Goal: Task Accomplishment & Management: Manage account settings

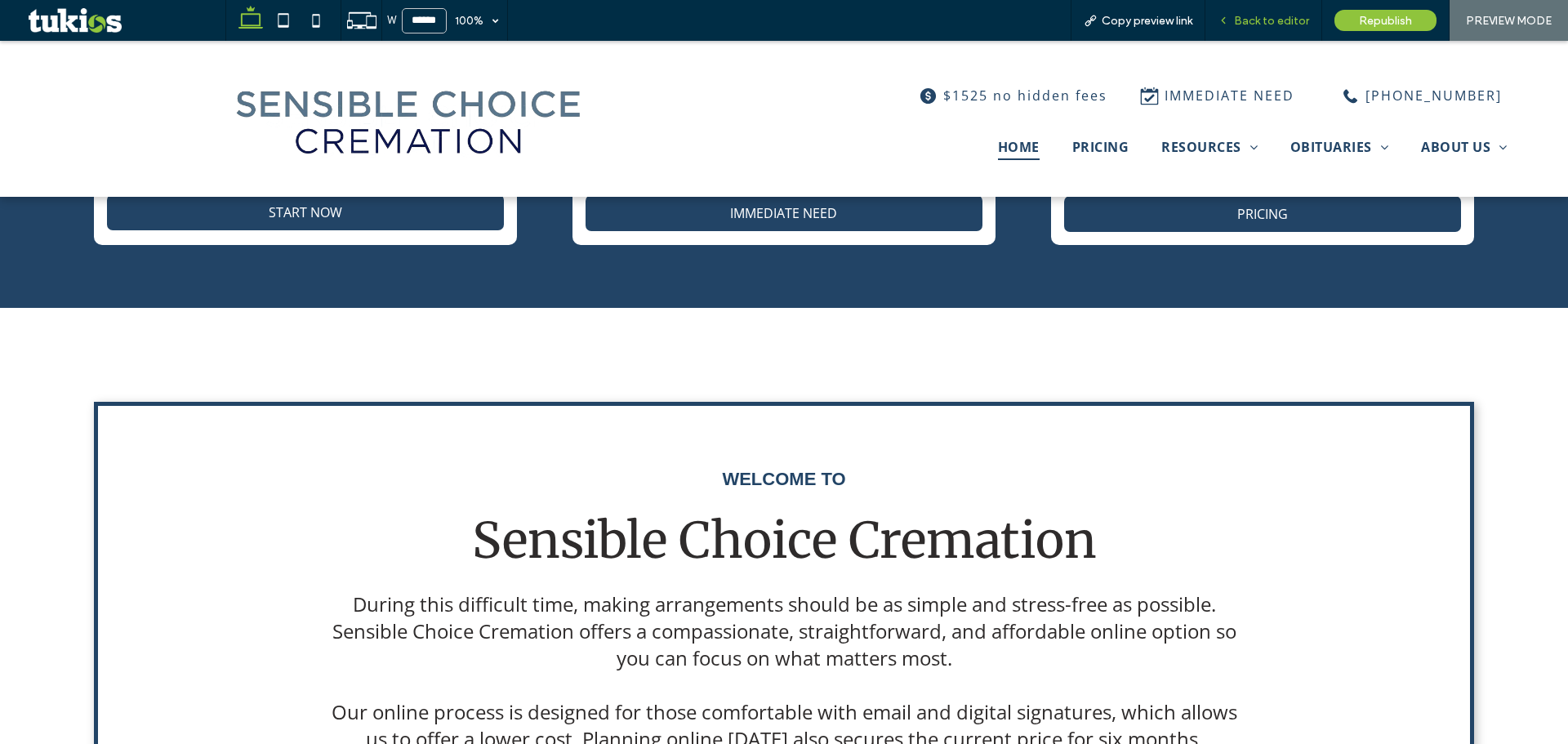
click at [1257, 21] on span "Back to editor" at bounding box center [1271, 21] width 75 height 14
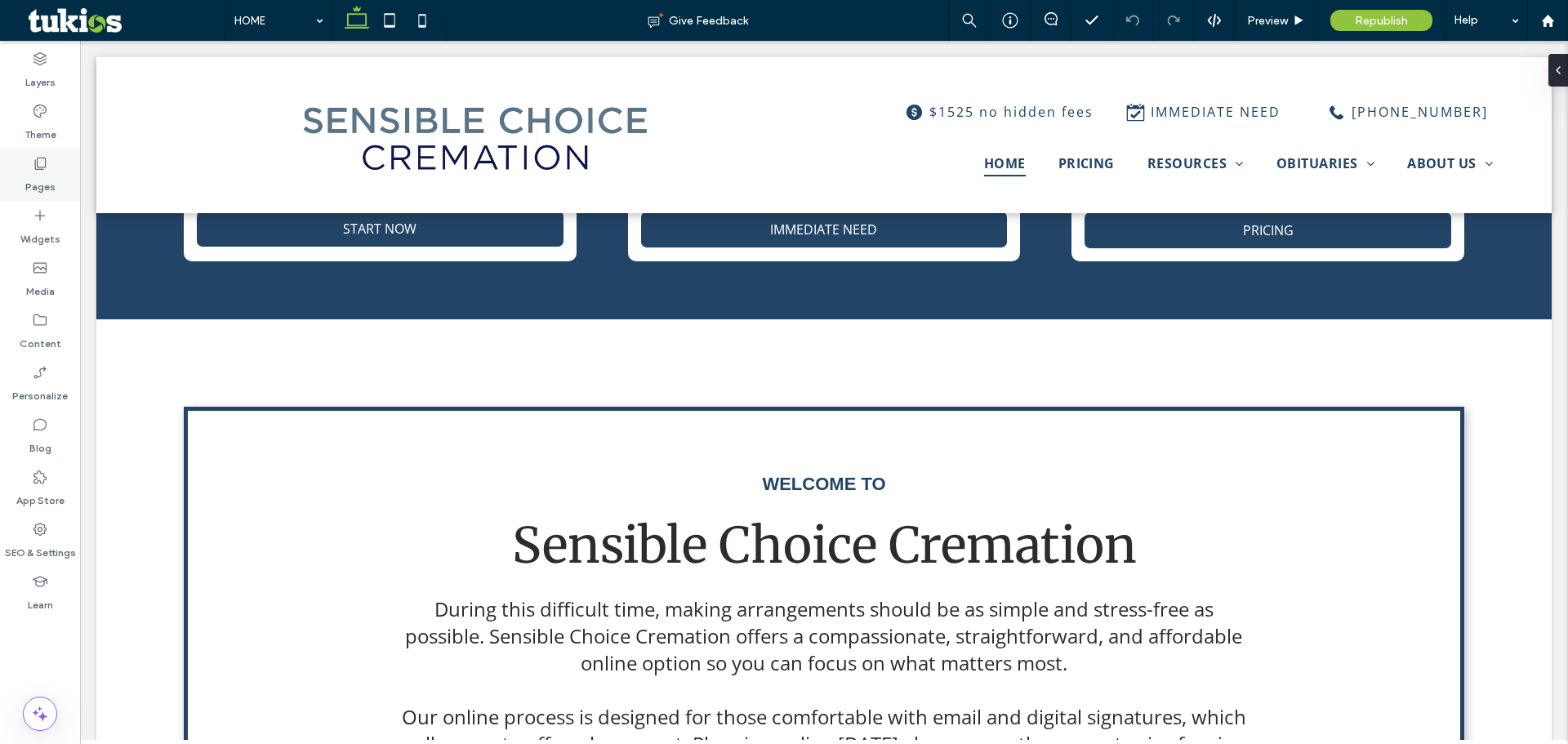
click at [37, 179] on label "Pages" at bounding box center [40, 182] width 30 height 22
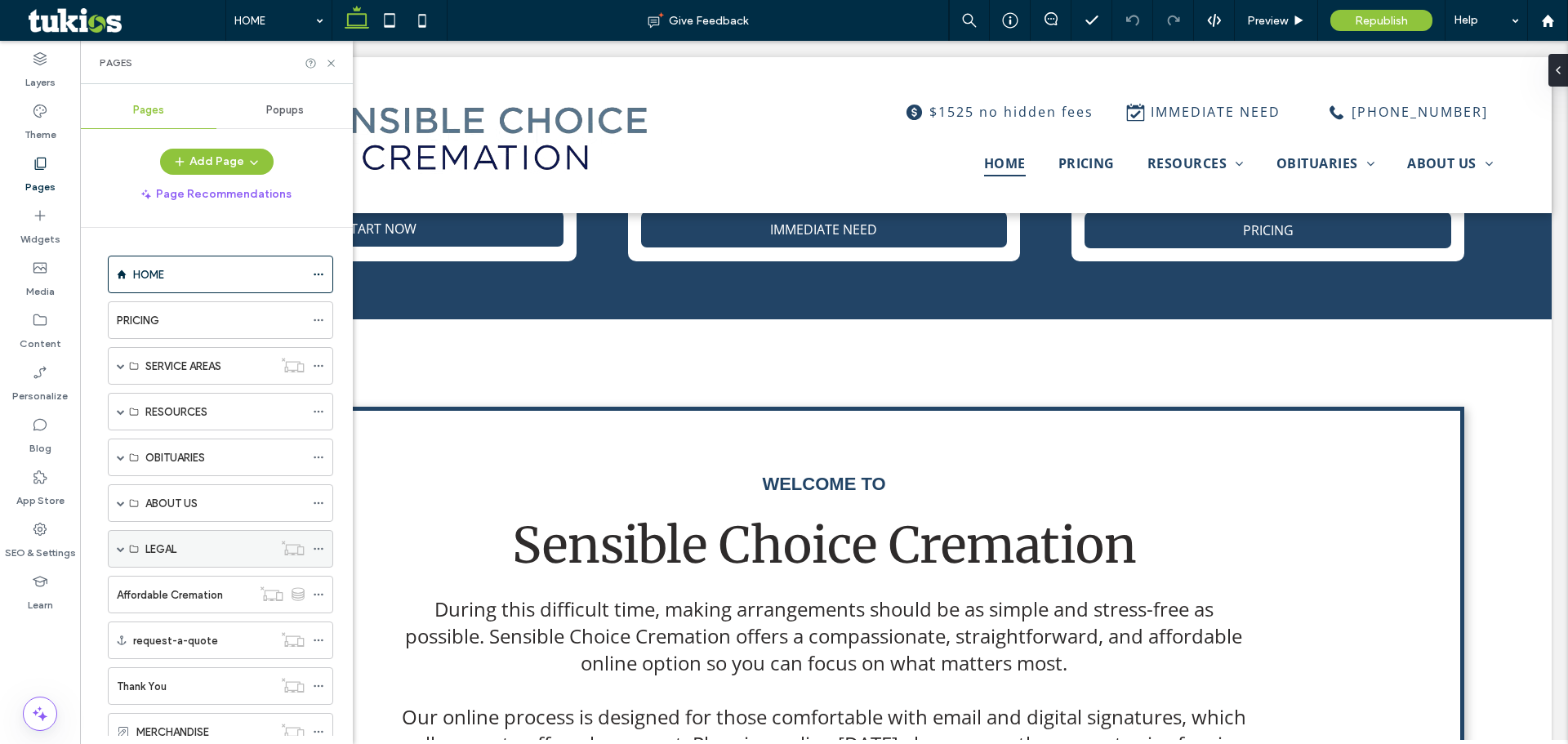
scroll to position [56, 0]
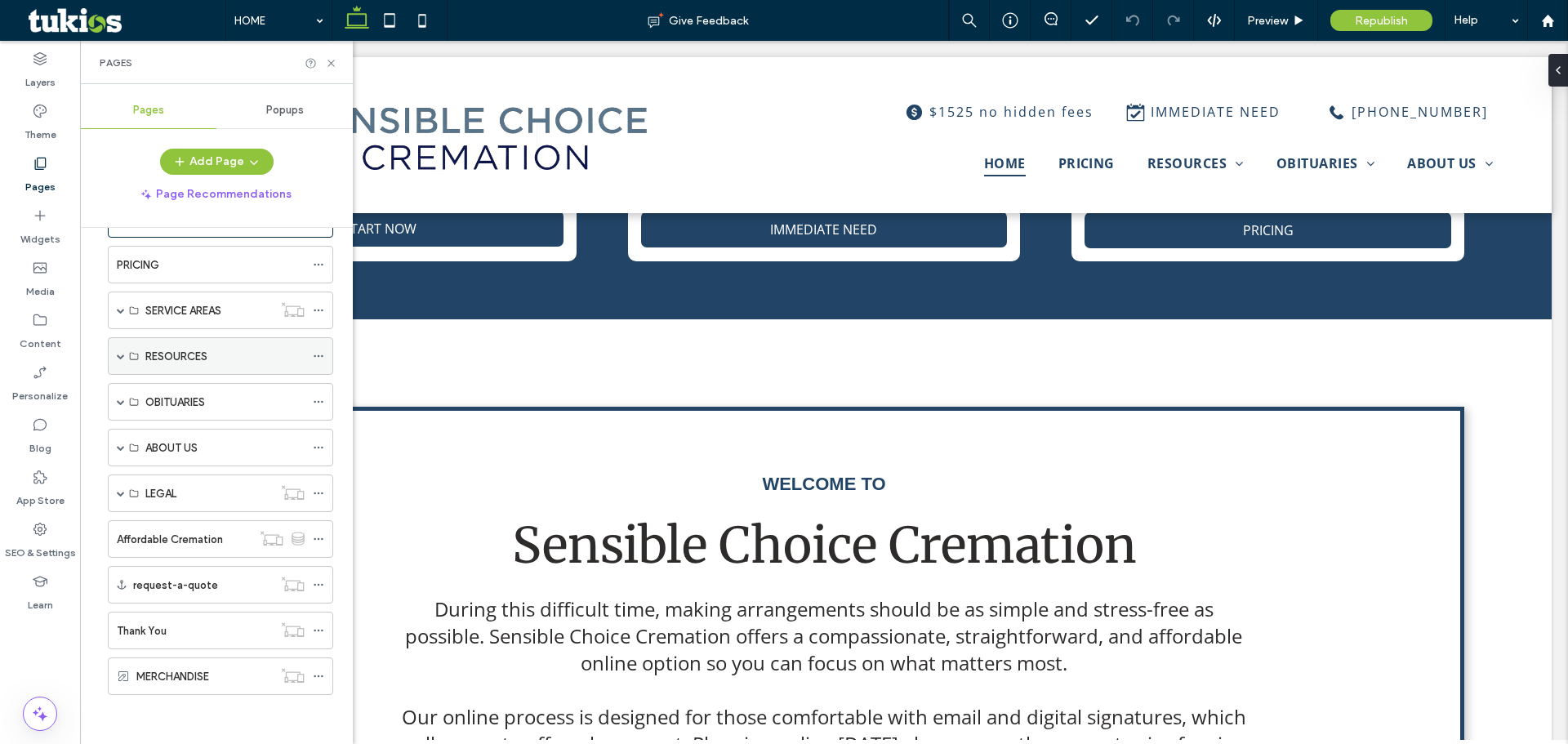
click at [114, 362] on div "RESOURCES" at bounding box center [220, 355] width 225 height 37
click at [121, 305] on span at bounding box center [121, 310] width 8 height 36
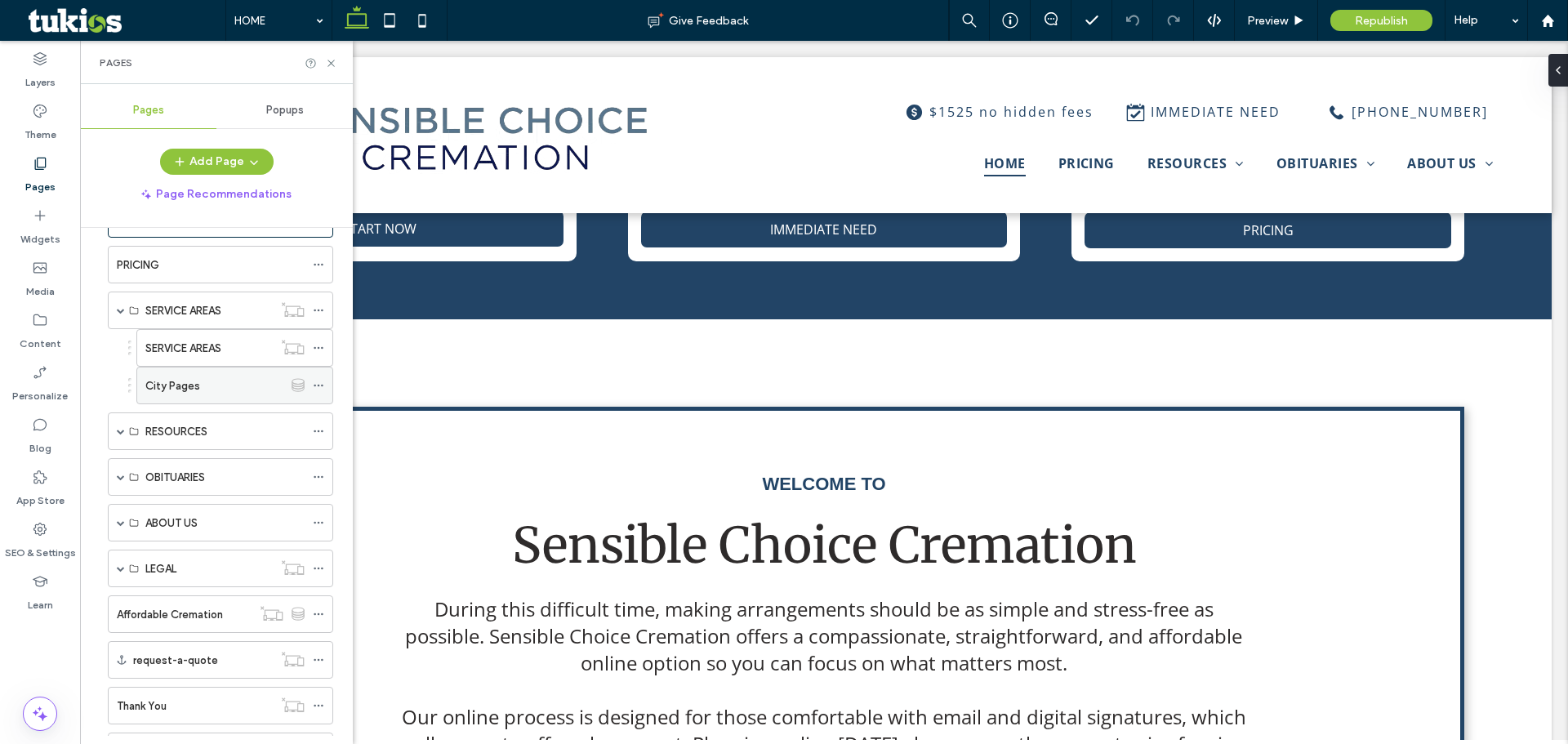
click at [216, 386] on div "City Pages" at bounding box center [215, 385] width 138 height 17
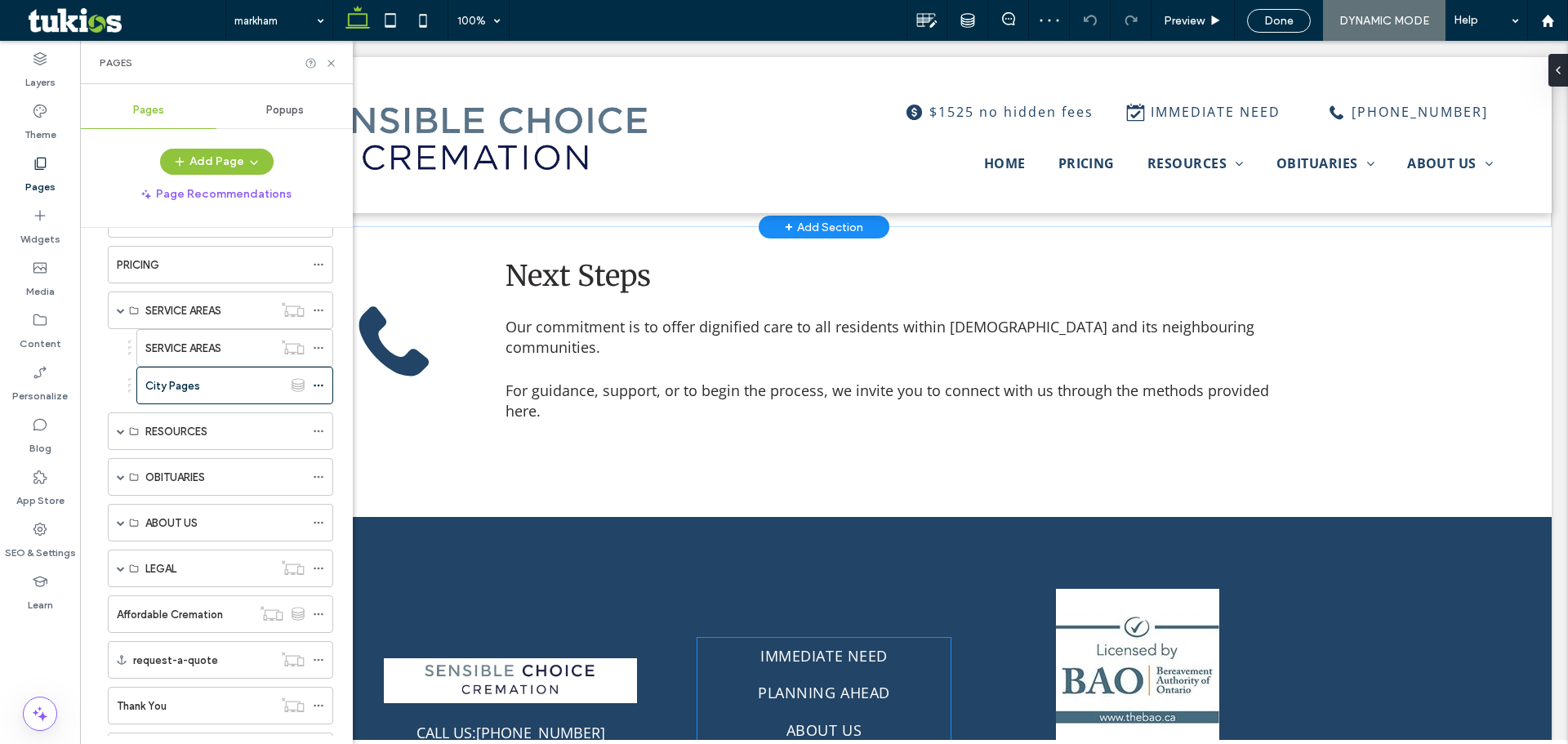
scroll to position [1244, 0]
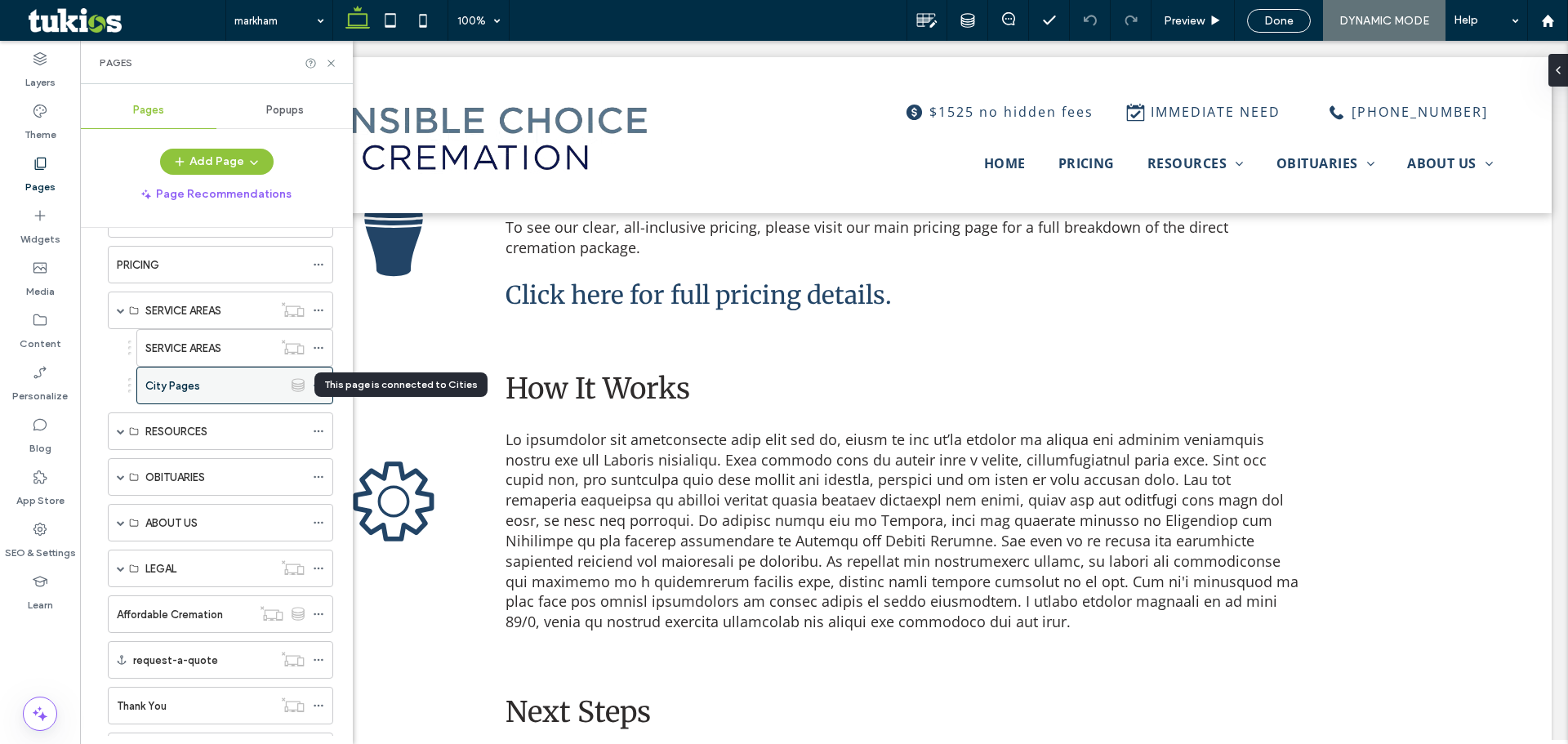
click at [296, 387] on icon at bounding box center [298, 384] width 13 height 14
click at [319, 388] on icon at bounding box center [319, 385] width 12 height 12
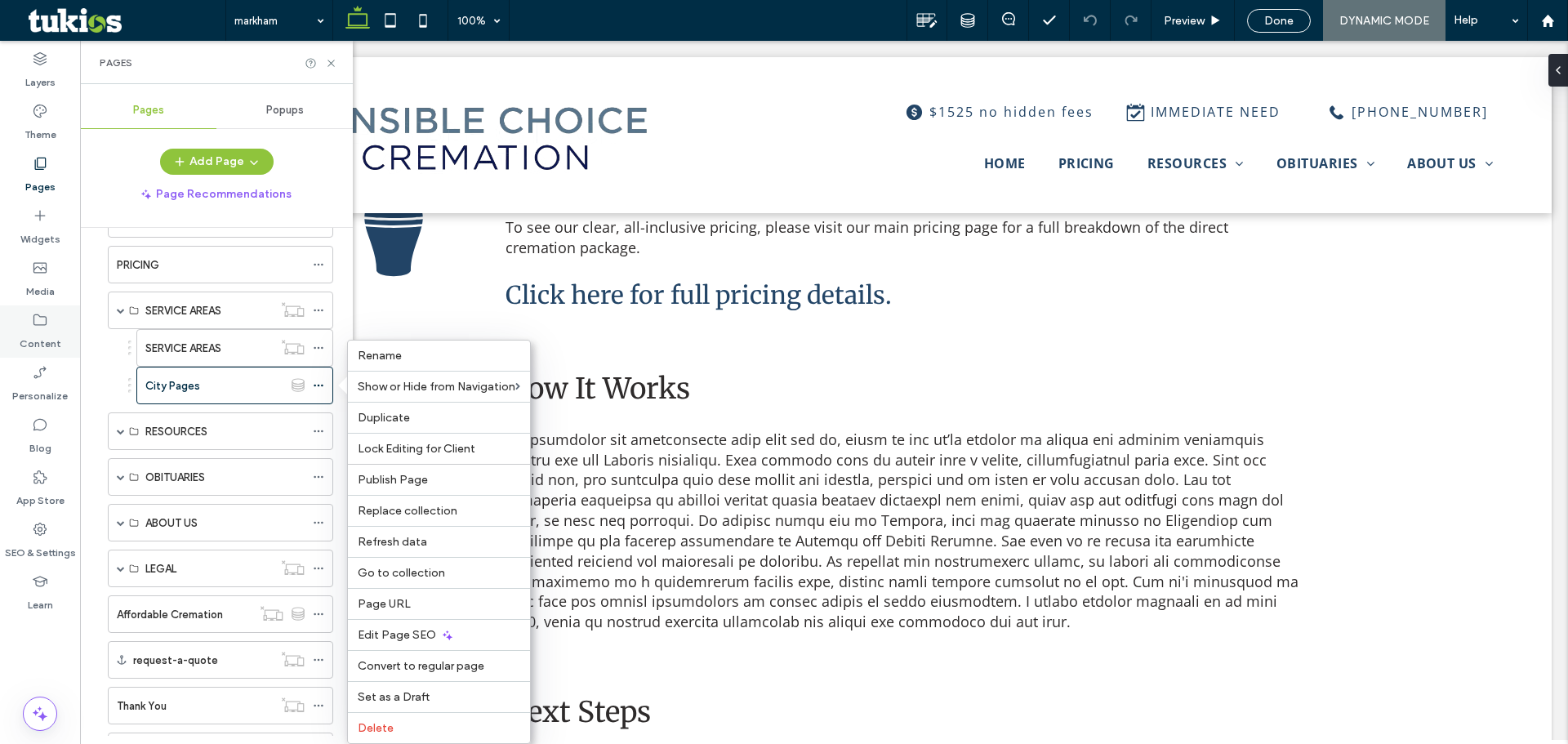
click at [46, 323] on use at bounding box center [40, 320] width 13 height 12
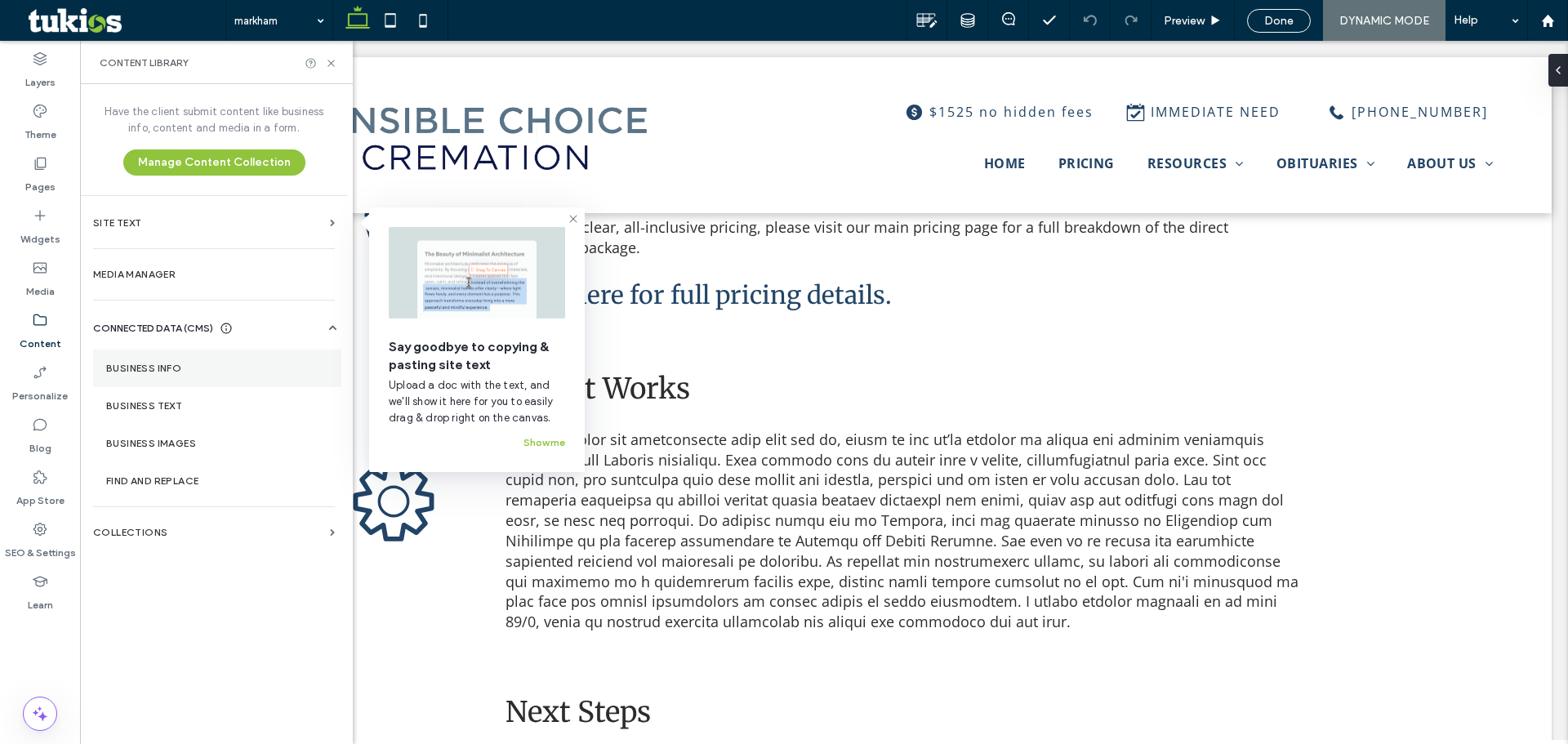
click at [214, 369] on label "Business Info" at bounding box center [217, 369] width 222 height 12
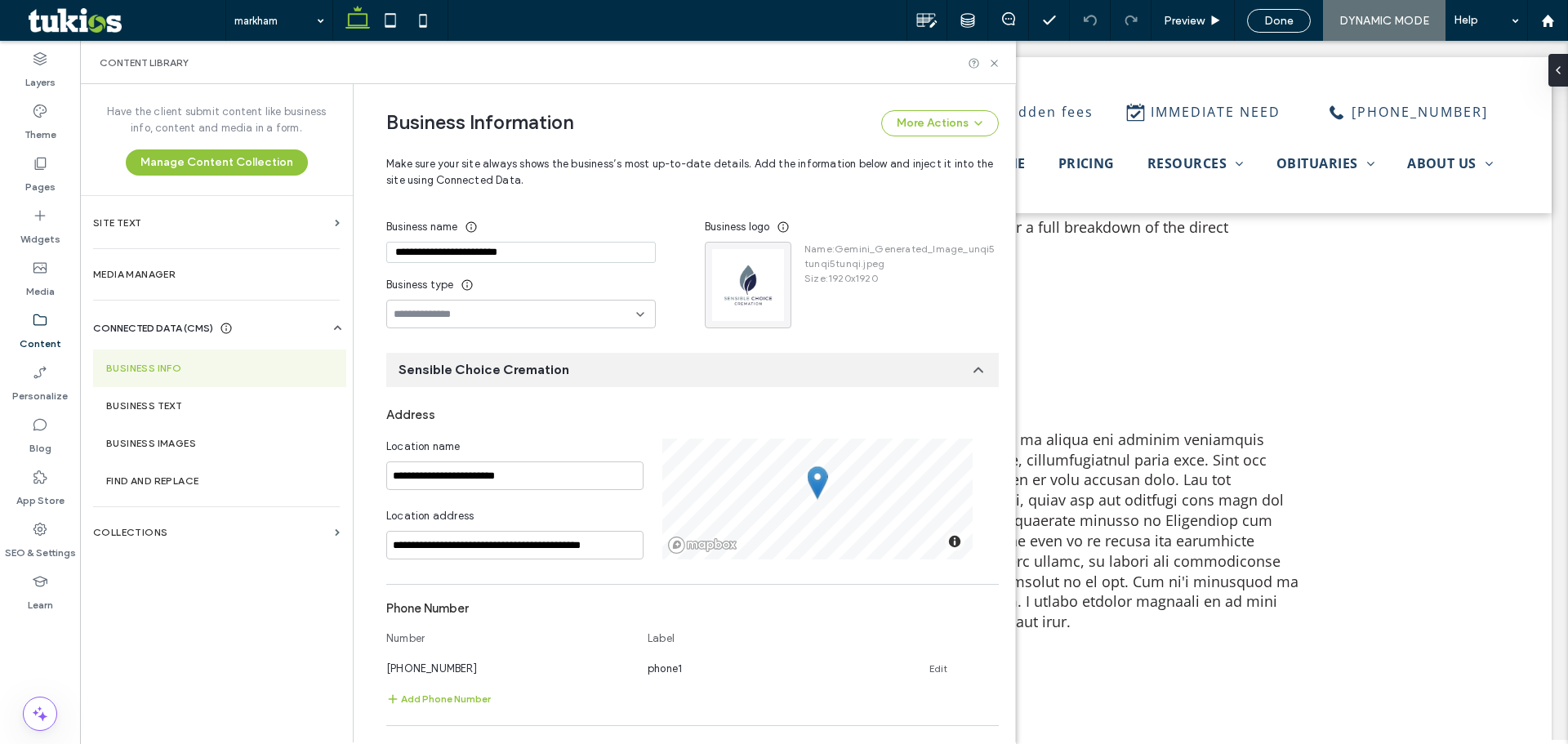
scroll to position [0, 0]
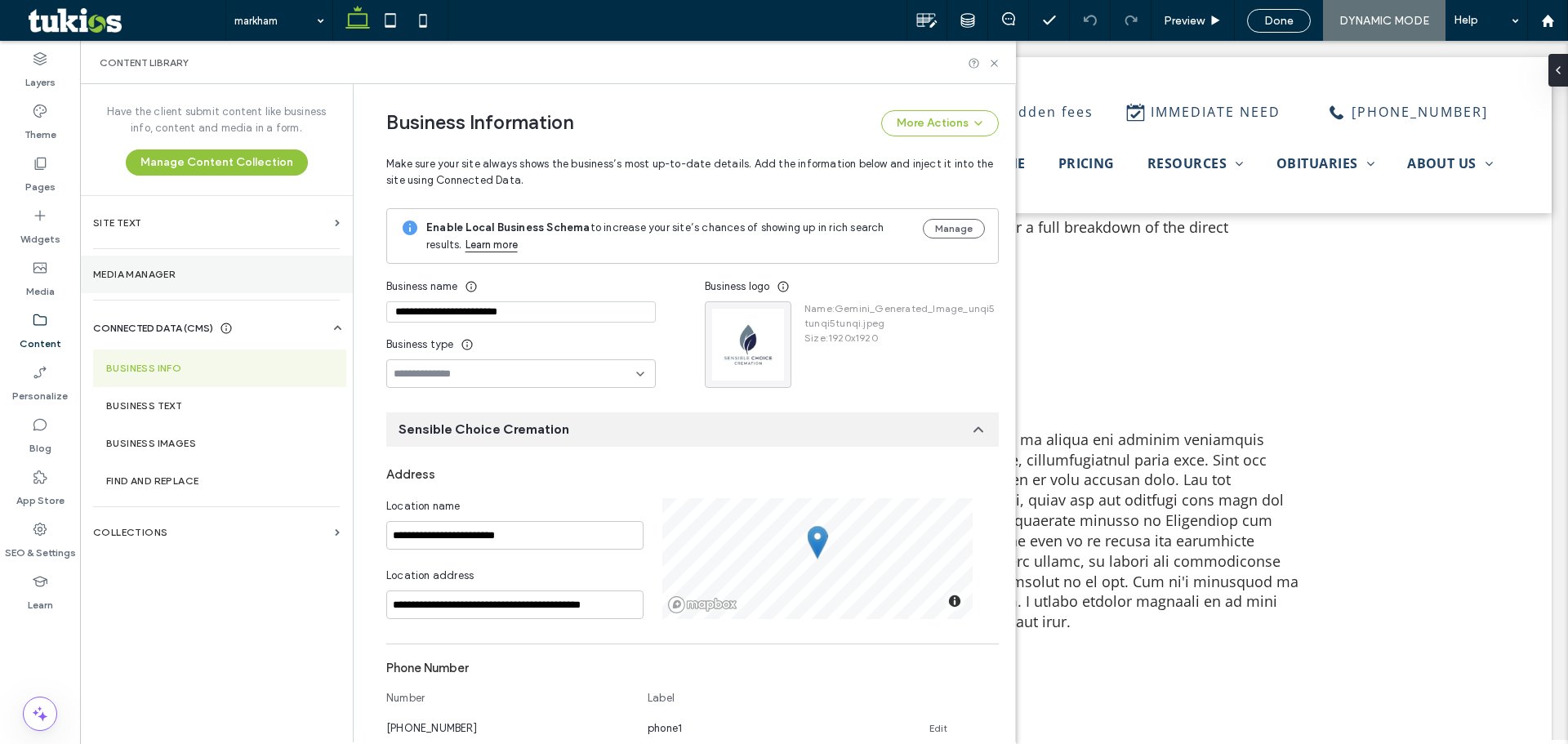
click at [200, 272] on label "Media Manager" at bounding box center [216, 275] width 246 height 12
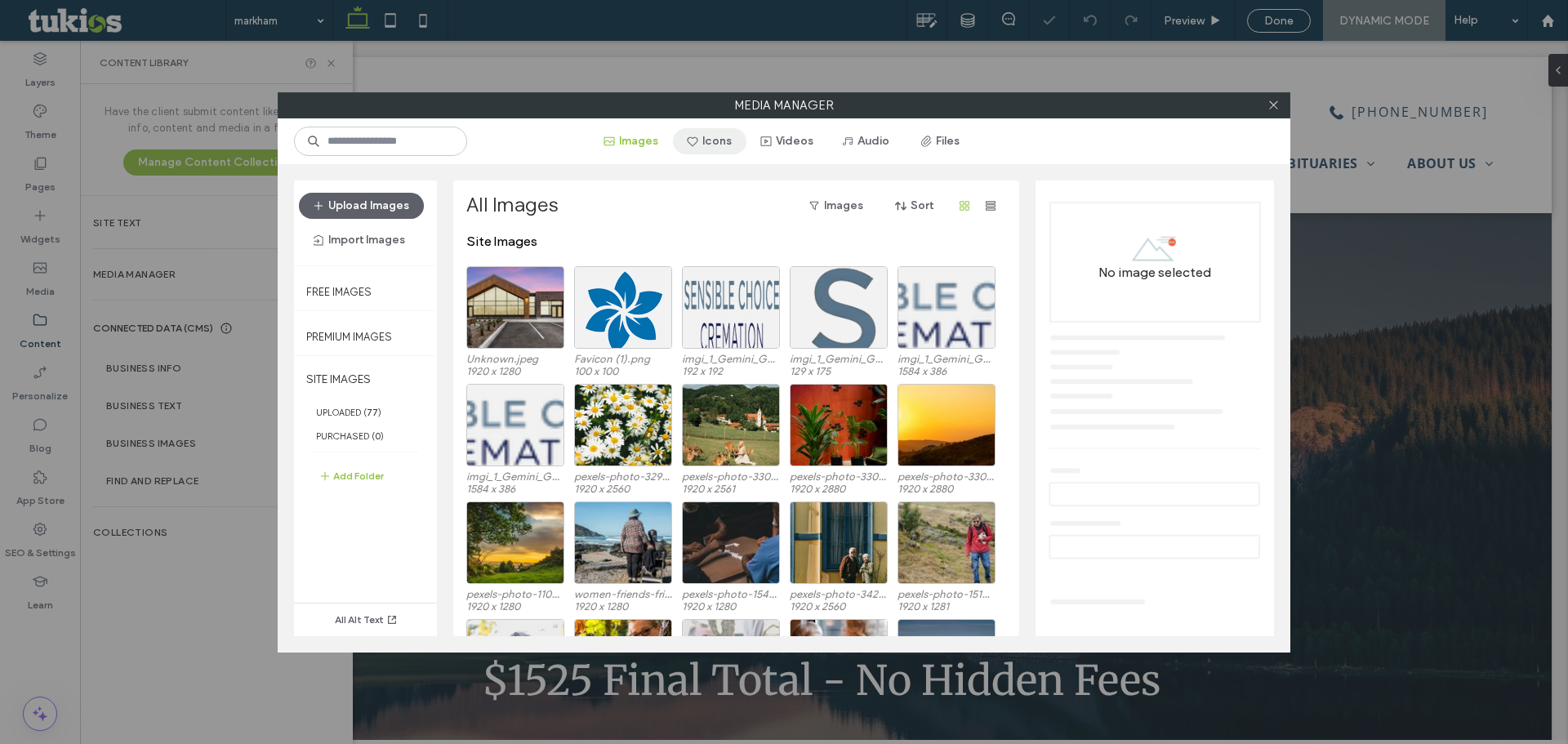
click at [742, 152] on button "Icons" at bounding box center [710, 141] width 73 height 26
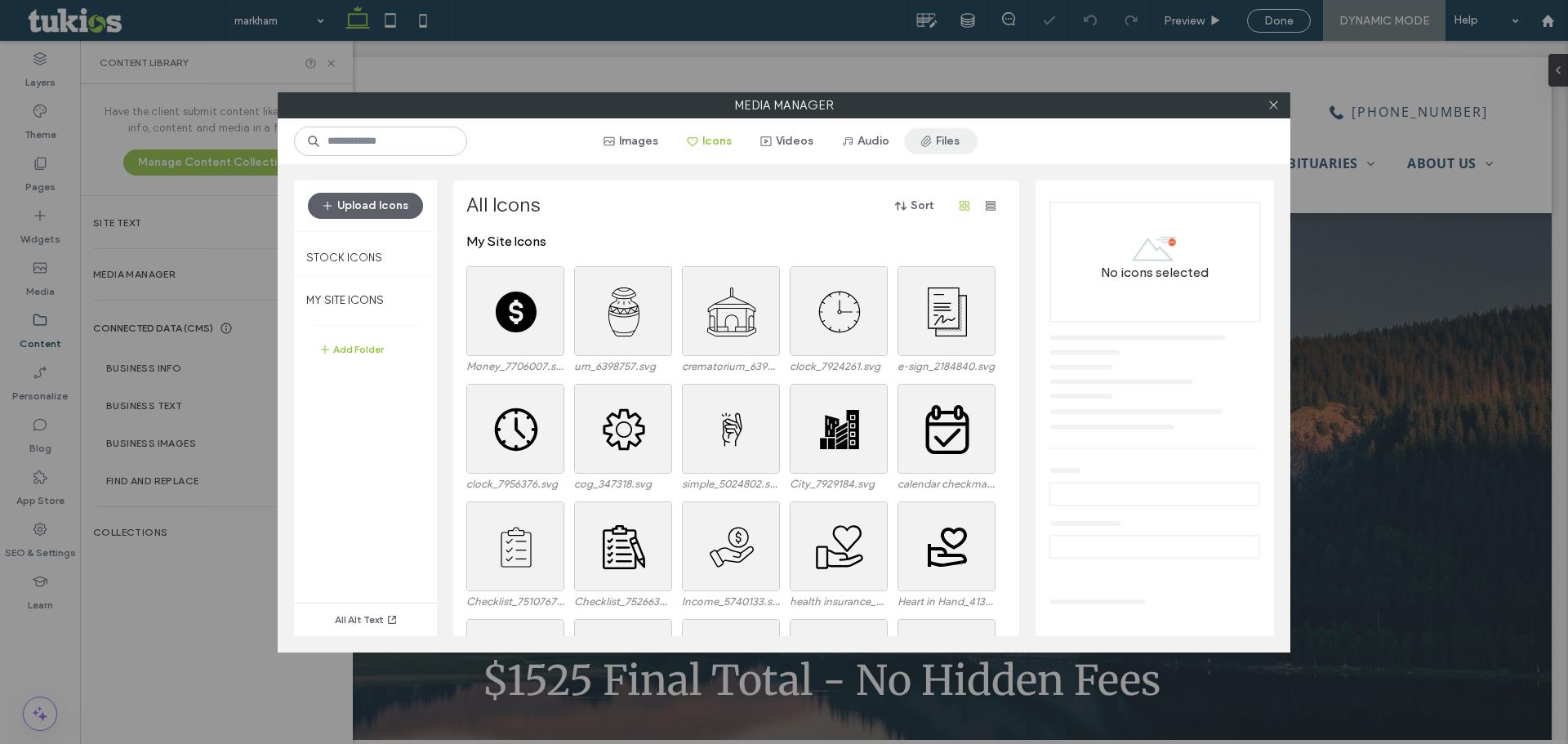
click at [950, 140] on button "Files" at bounding box center [941, 141] width 73 height 26
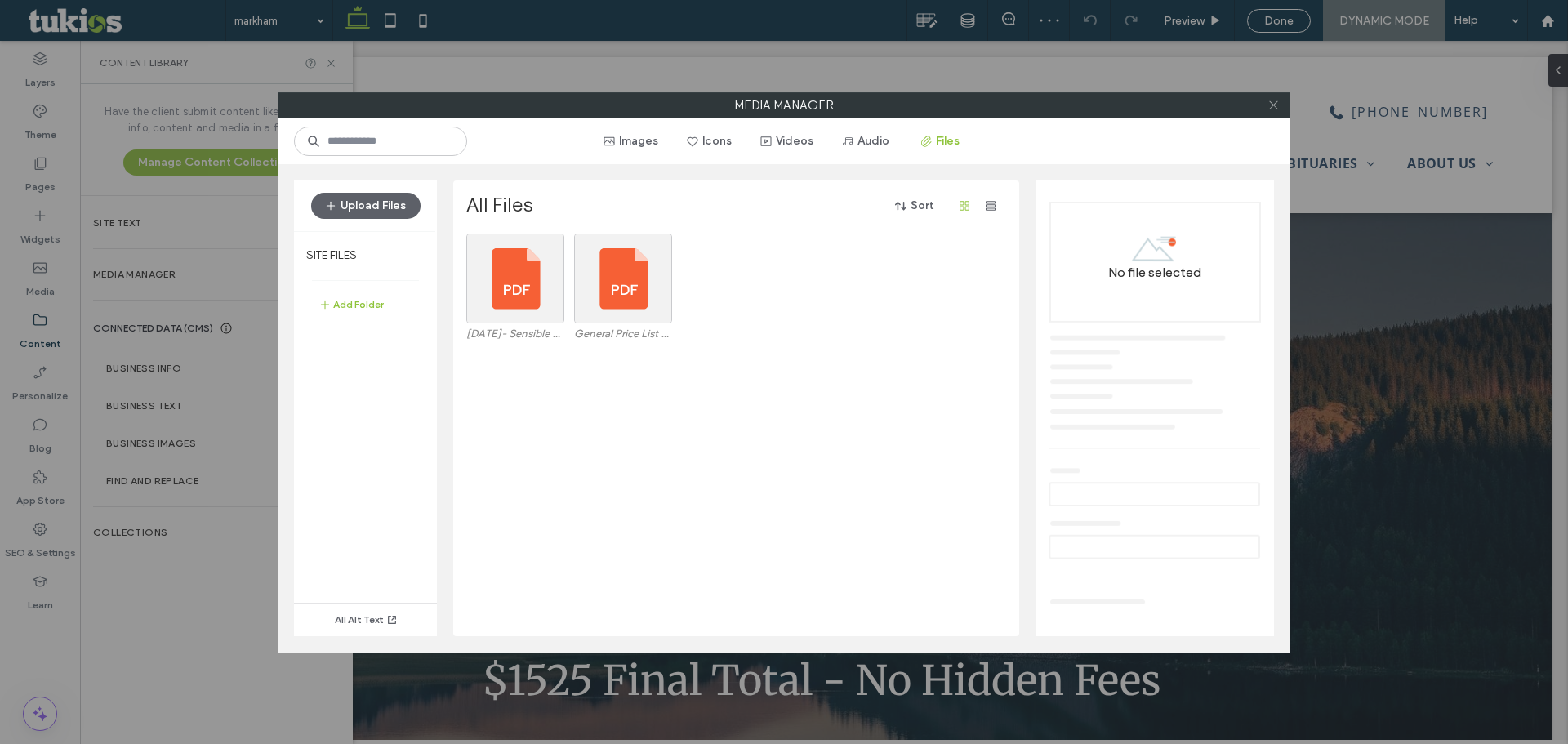
click at [1275, 109] on icon at bounding box center [1273, 105] width 12 height 12
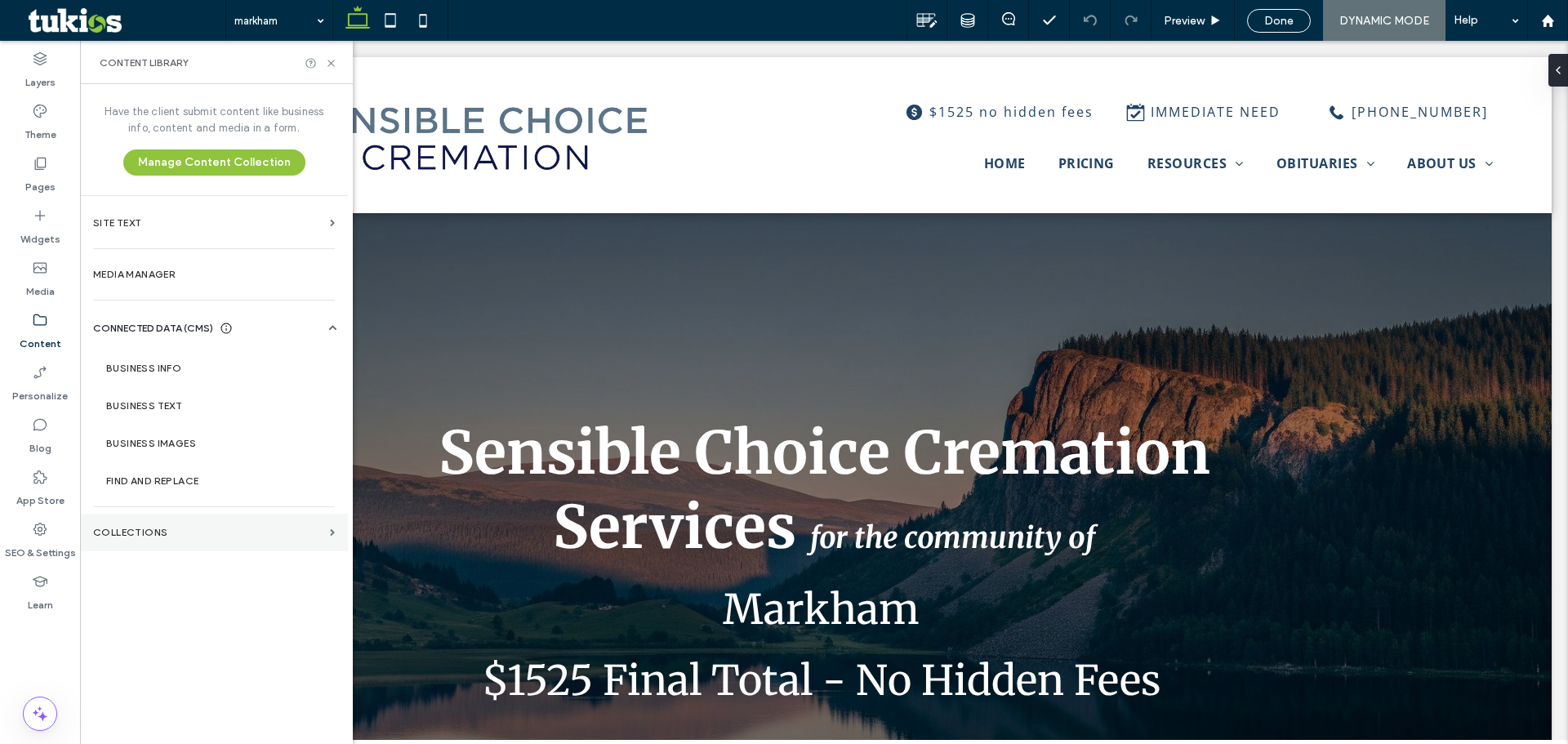
click at [237, 528] on label "Collections" at bounding box center [208, 533] width 230 height 12
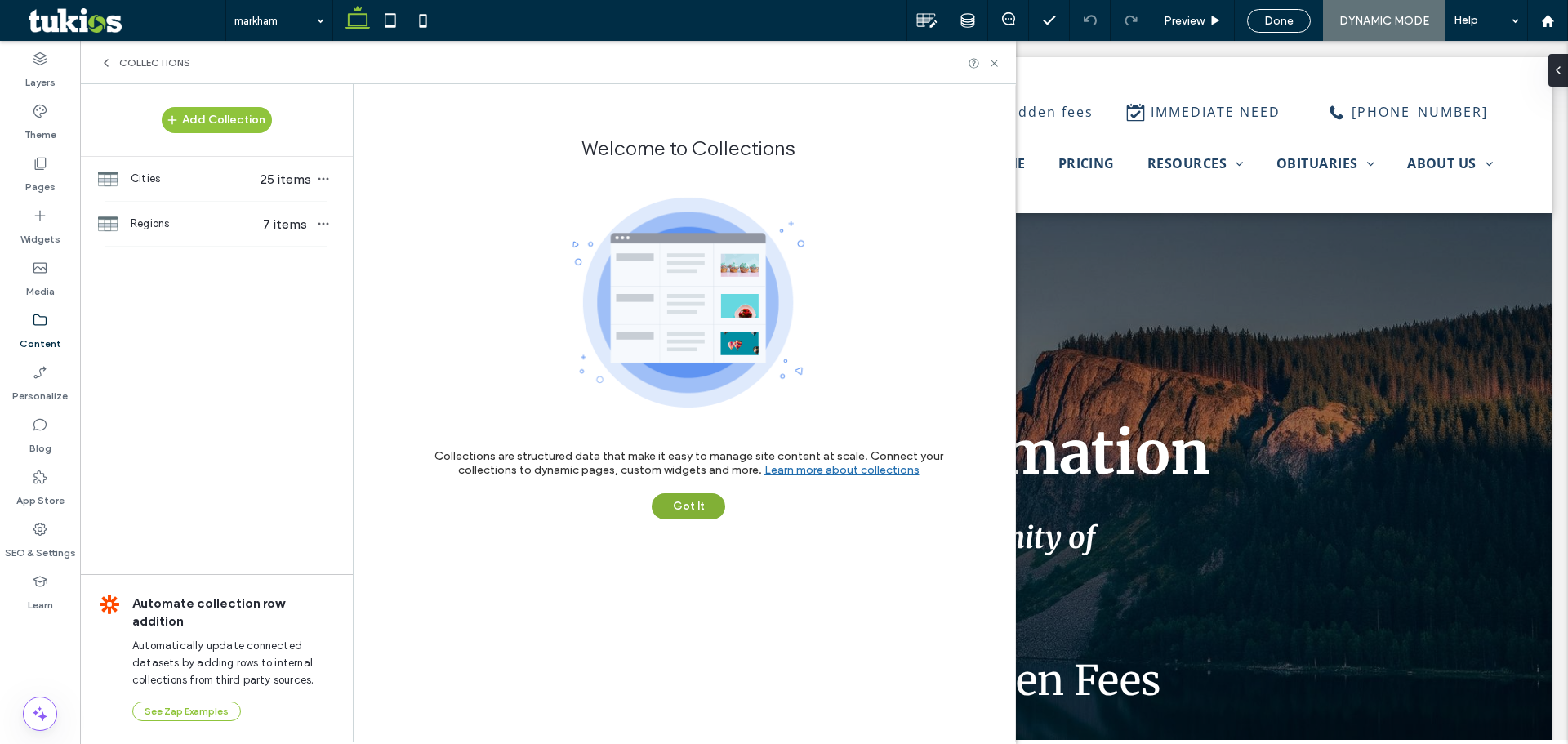
click at [679, 508] on button "Got It" at bounding box center [688, 506] width 73 height 26
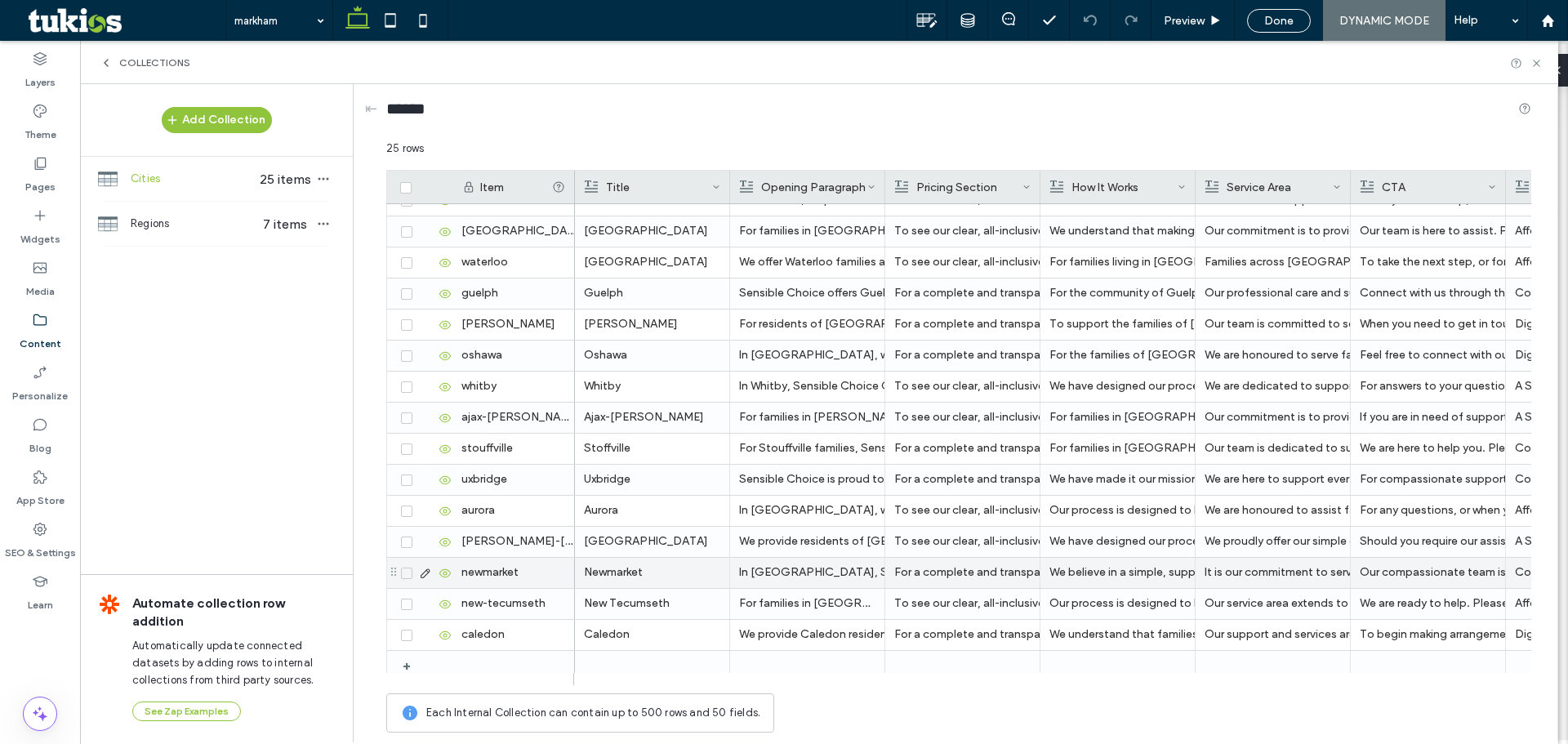
scroll to position [338, 0]
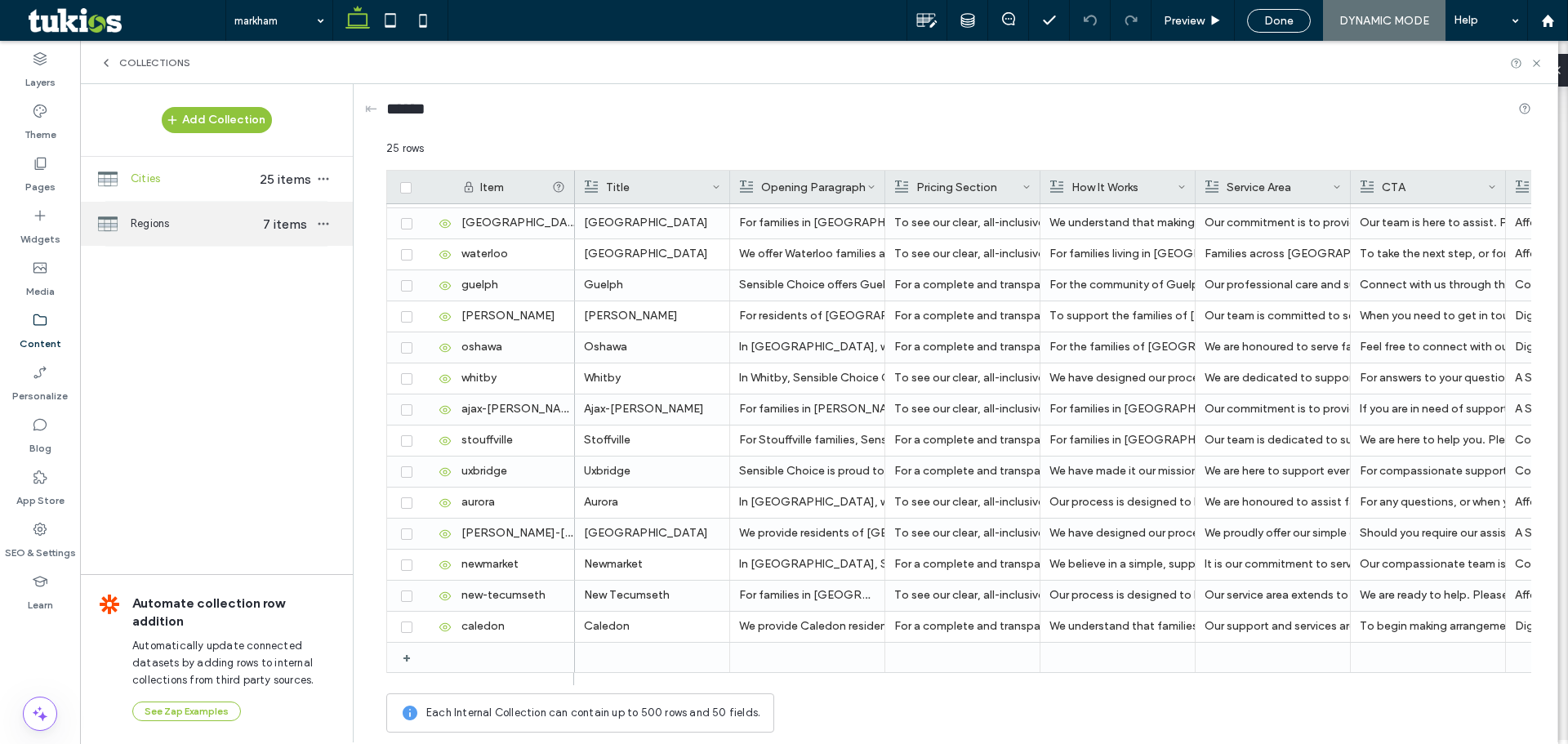
click at [219, 226] on span "Regions" at bounding box center [193, 224] width 126 height 17
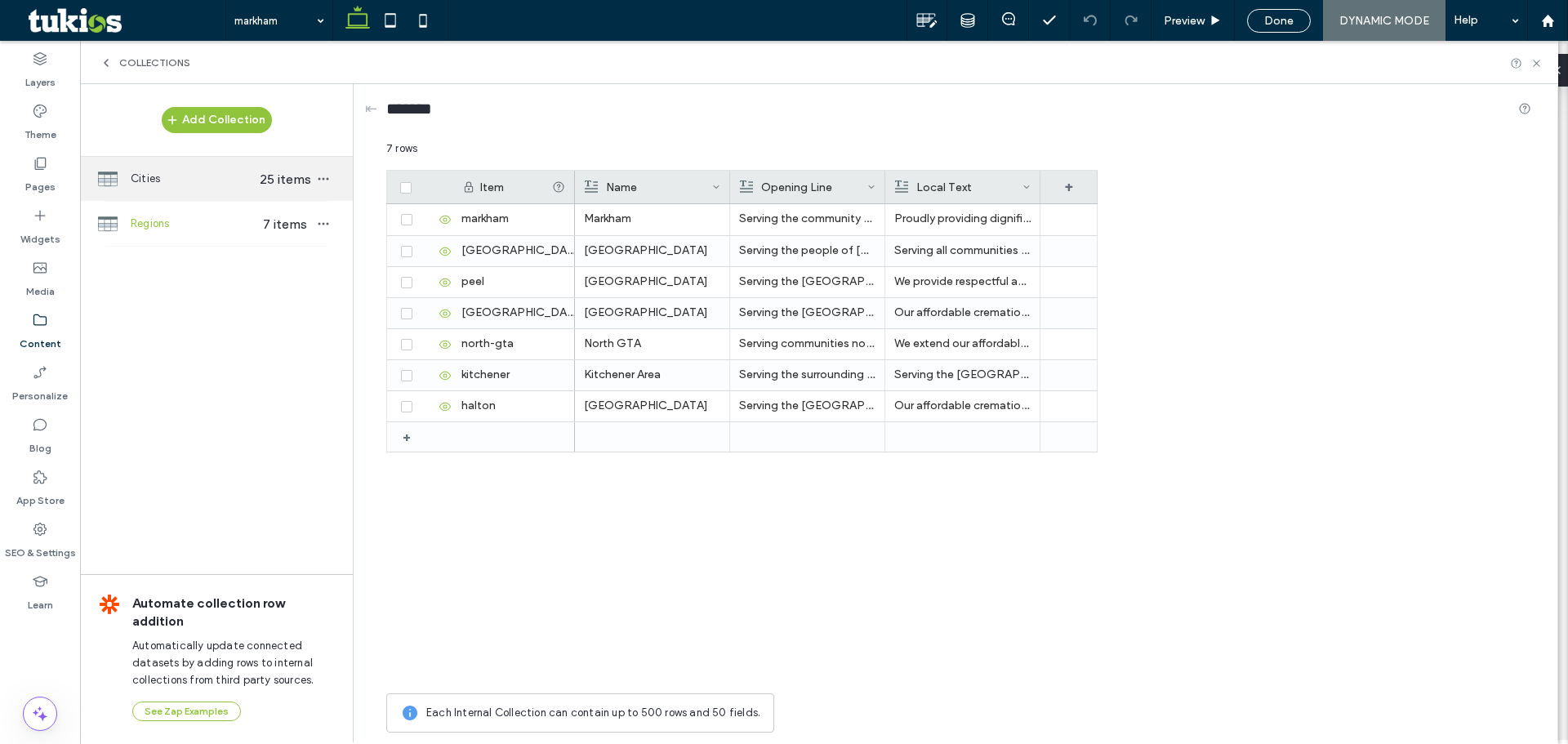
click at [185, 174] on span "Cities" at bounding box center [193, 179] width 126 height 17
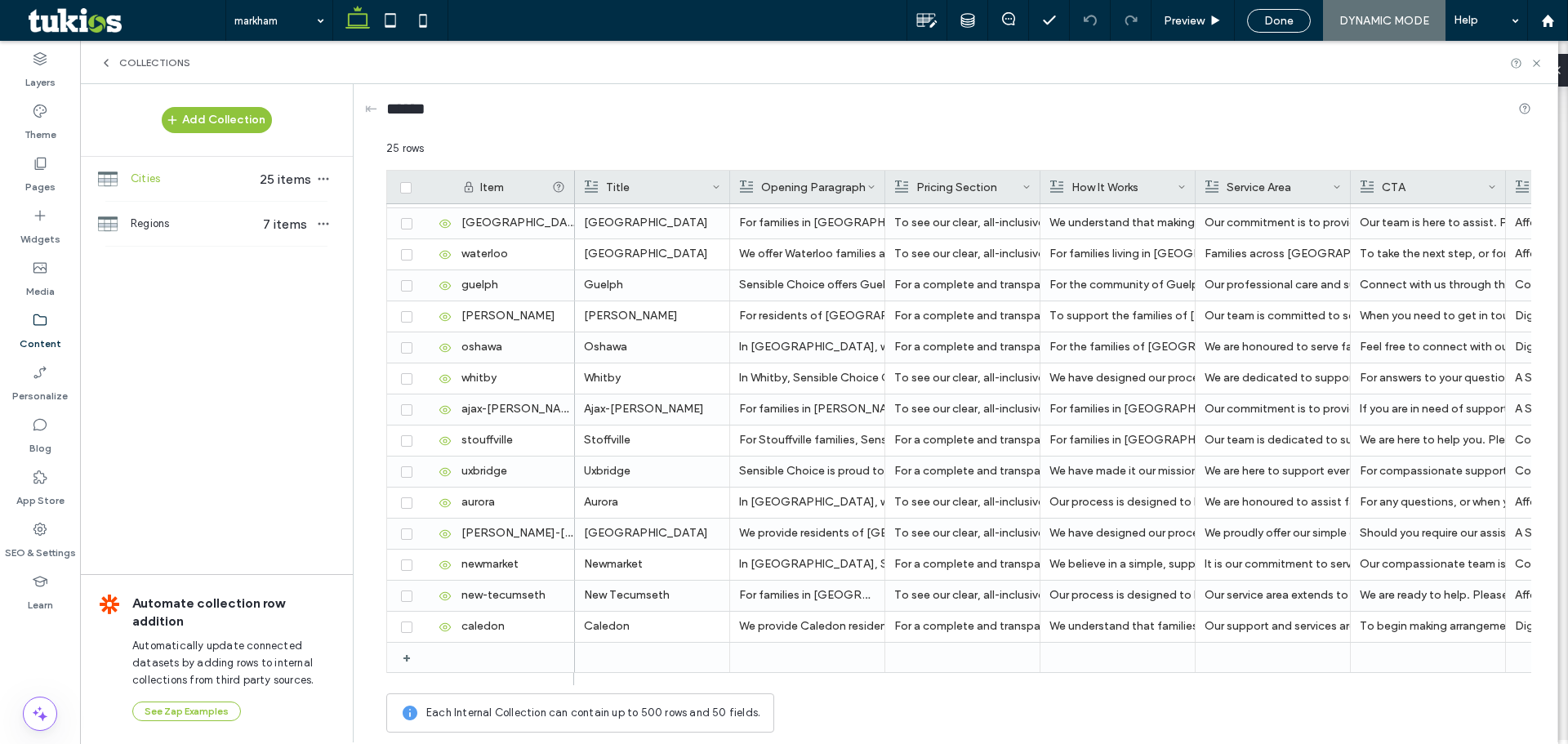
click at [52, 327] on div "Content" at bounding box center [40, 331] width 80 height 52
click at [111, 65] on icon at bounding box center [106, 63] width 13 height 13
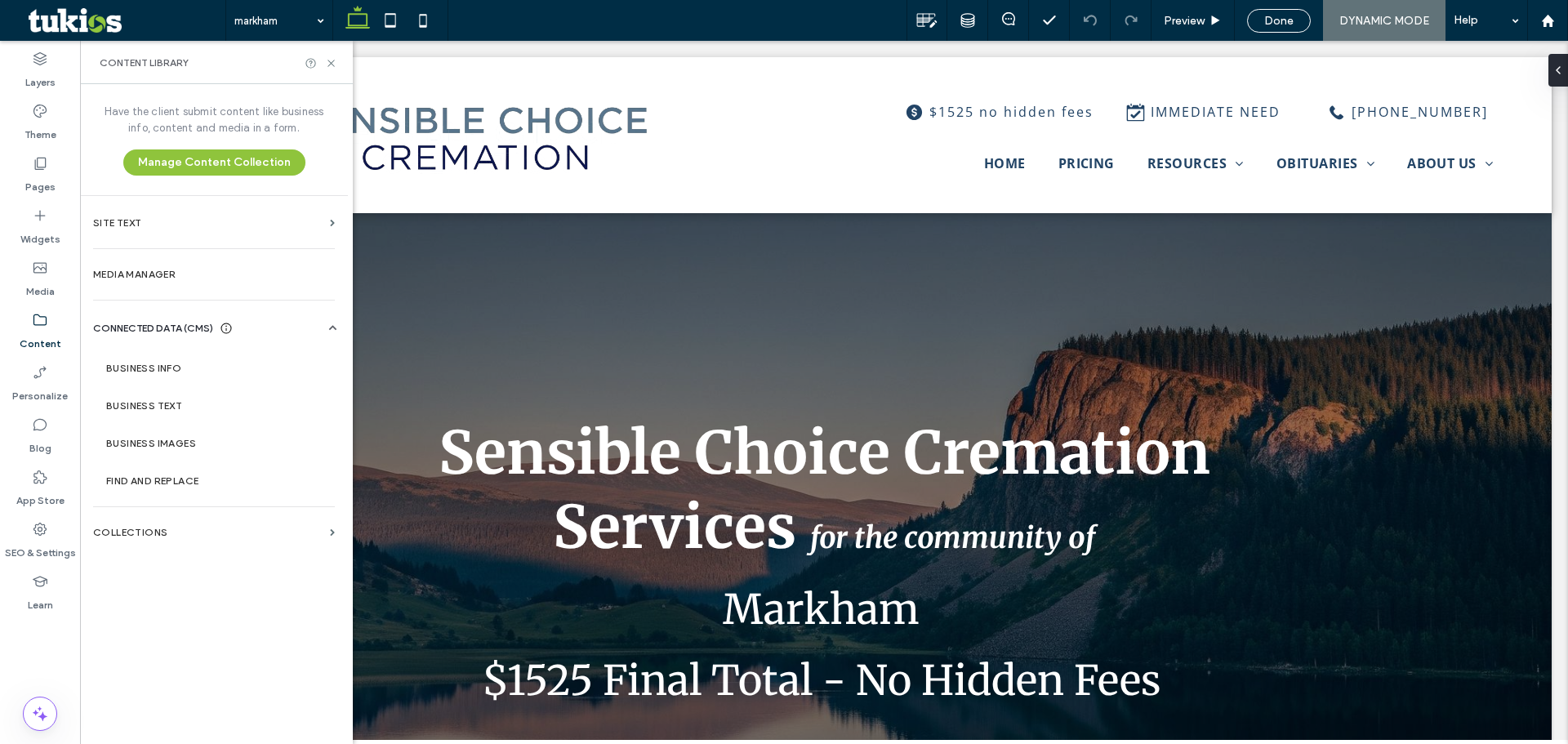
scroll to position [0, 0]
click at [253, 534] on label "Collections" at bounding box center [208, 533] width 230 height 12
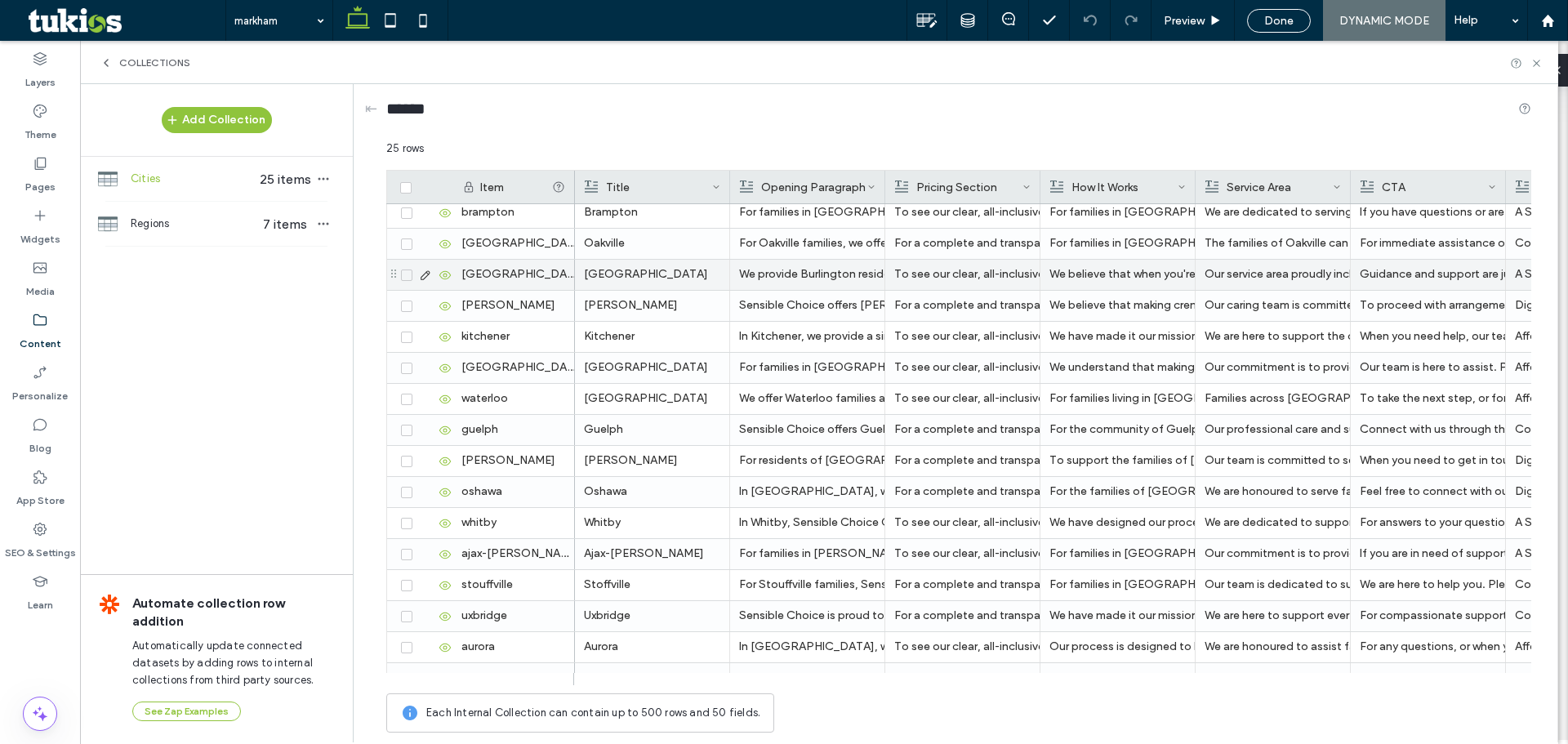
scroll to position [338, 0]
